Goal: Transaction & Acquisition: Obtain resource

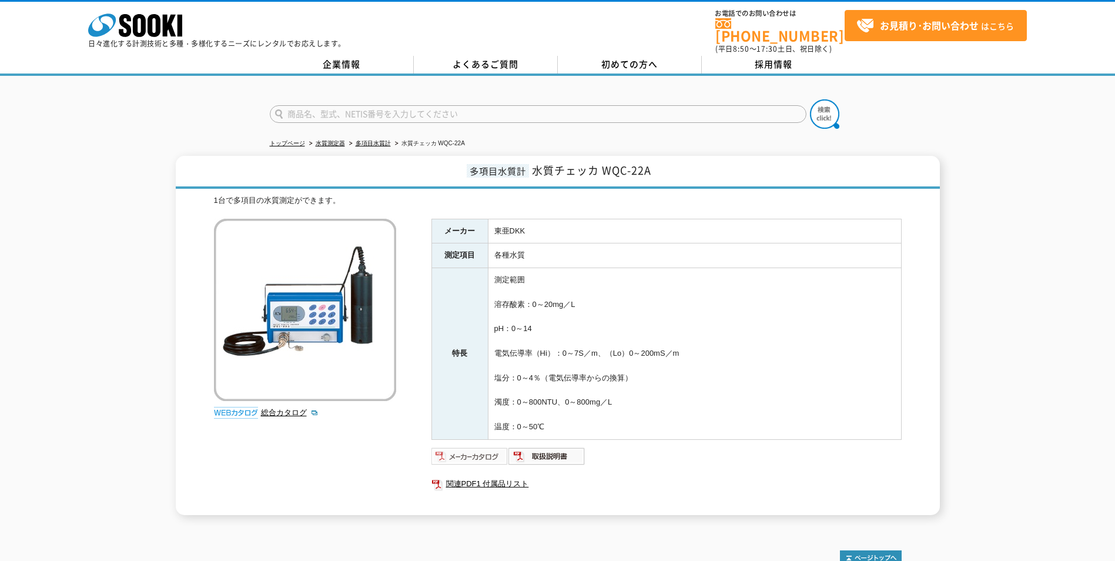
click at [485, 447] on img at bounding box center [469, 456] width 77 height 19
click at [555, 447] on img at bounding box center [546, 456] width 77 height 19
click at [380, 140] on link "多項目水質計" at bounding box center [372, 143] width 35 height 6
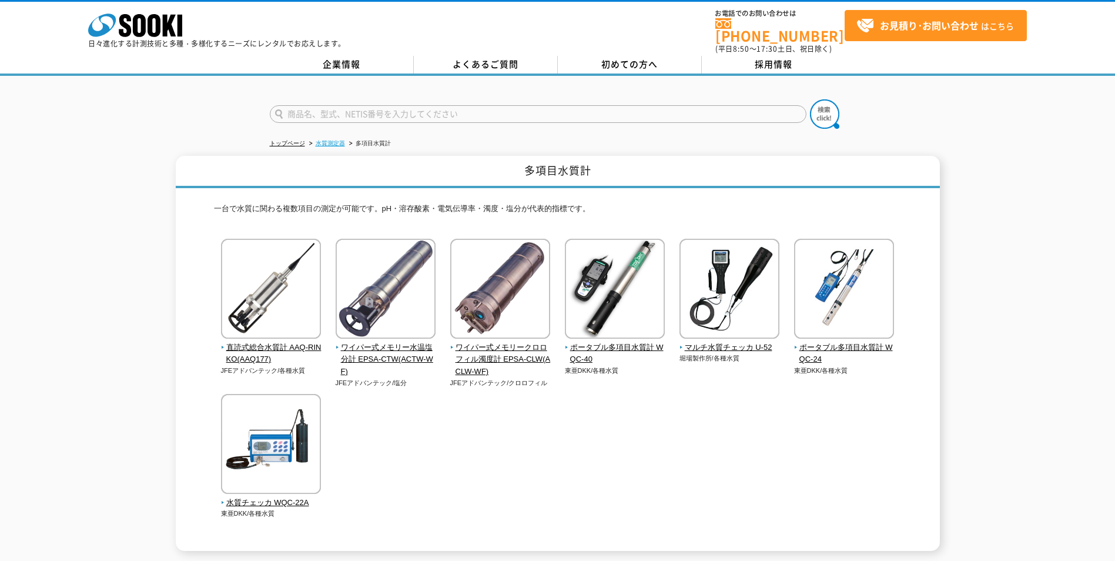
click at [323, 140] on link "水質測定器" at bounding box center [330, 143] width 29 height 6
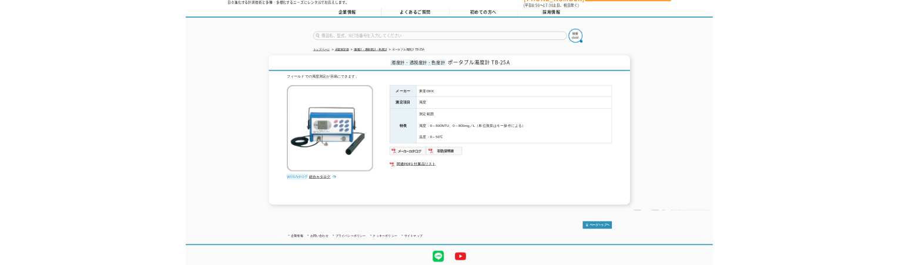
scroll to position [59, 0]
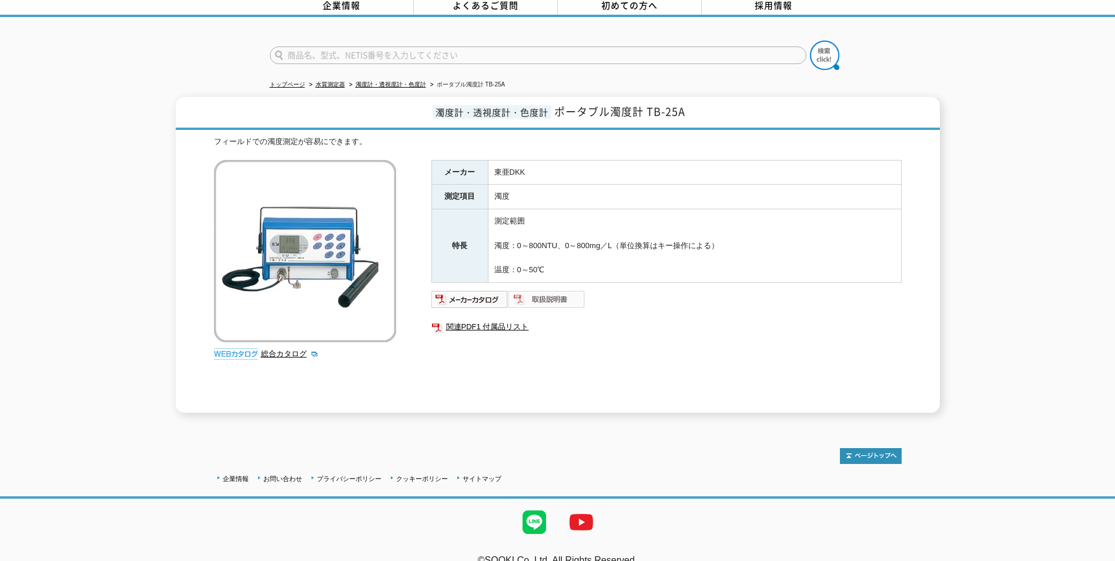
click at [563, 291] on img at bounding box center [546, 299] width 77 height 19
click at [414, 272] on div "フィールドでの濁度測定が容易にできます。 総合カタログ メーカー 東亜DKK 測定項目 濁度 特長 測定範囲 濁度：0～800NTU、0～800mg／L（単位…" at bounding box center [557, 274] width 687 height 277
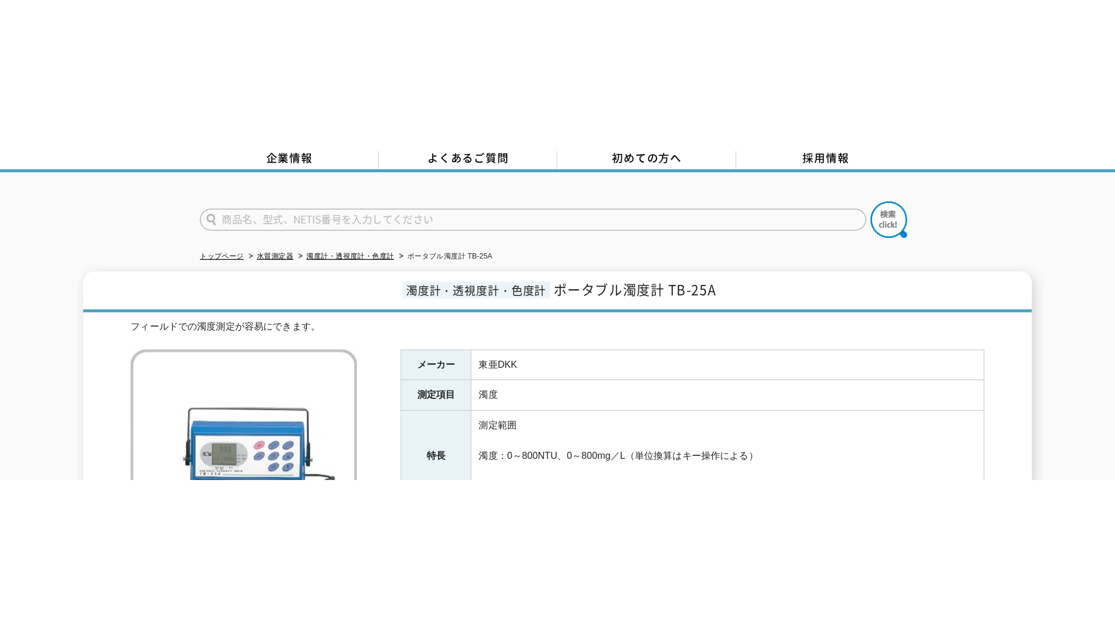
scroll to position [0, 0]
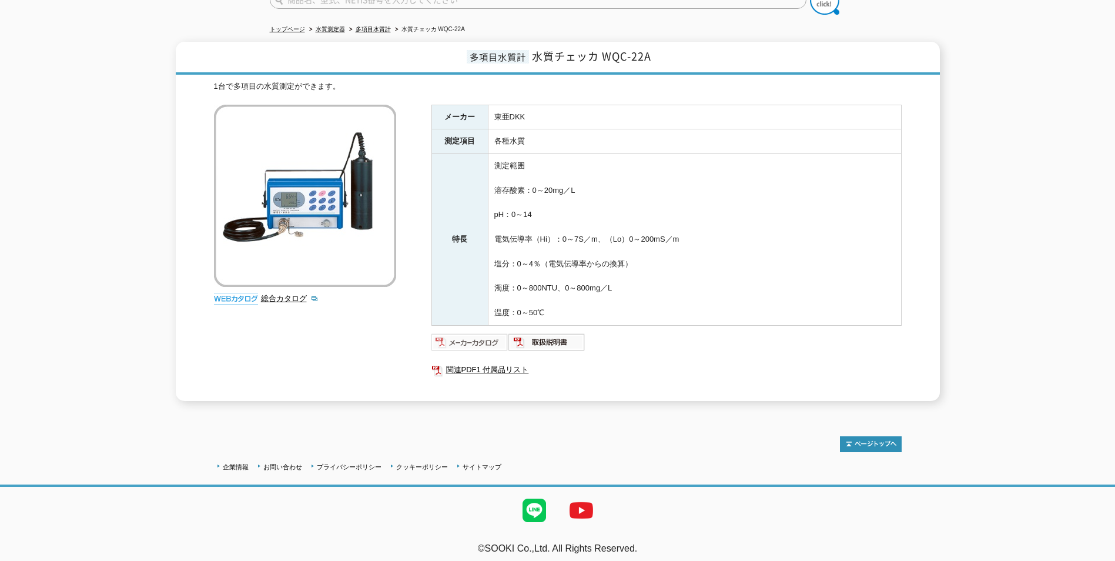
click at [461, 333] on img at bounding box center [469, 342] width 77 height 19
